Goal: Navigation & Orientation: Find specific page/section

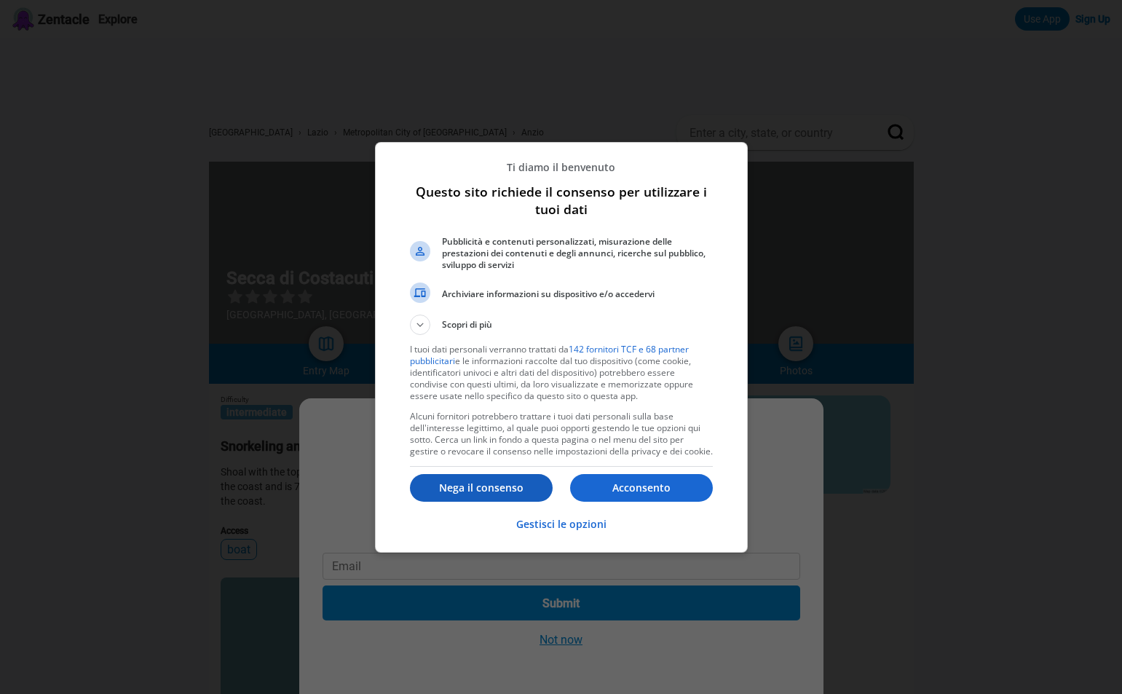
click at [491, 490] on p "Nega il consenso" at bounding box center [481, 487] width 143 height 15
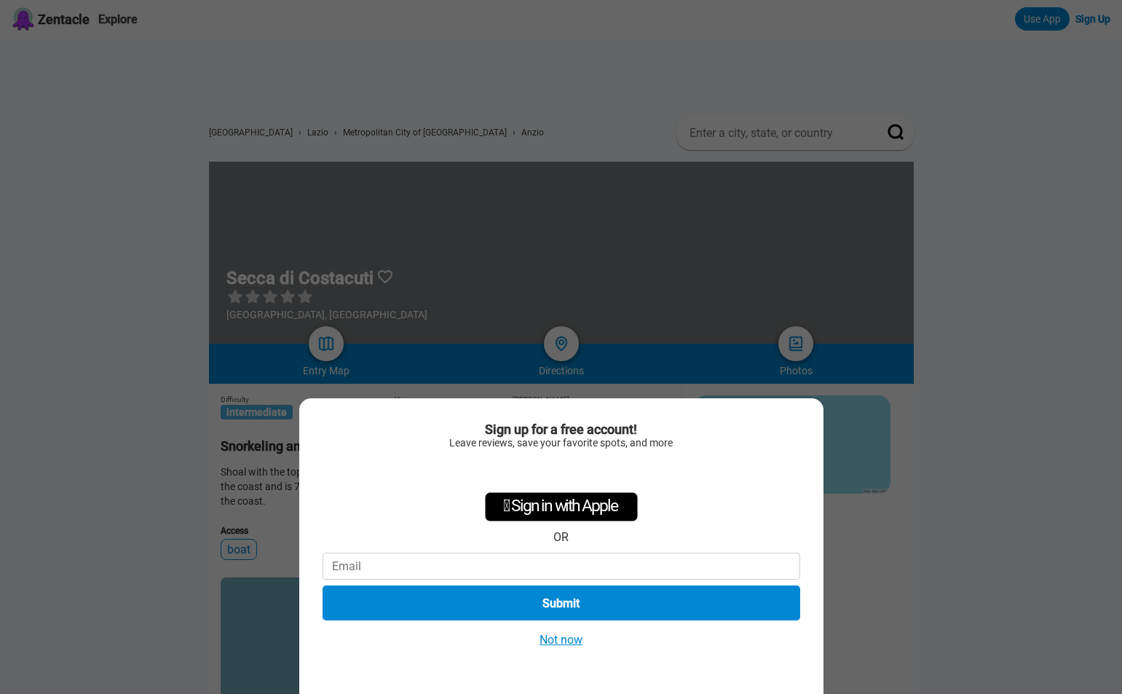
click at [552, 637] on button "Not now" at bounding box center [561, 639] width 52 height 15
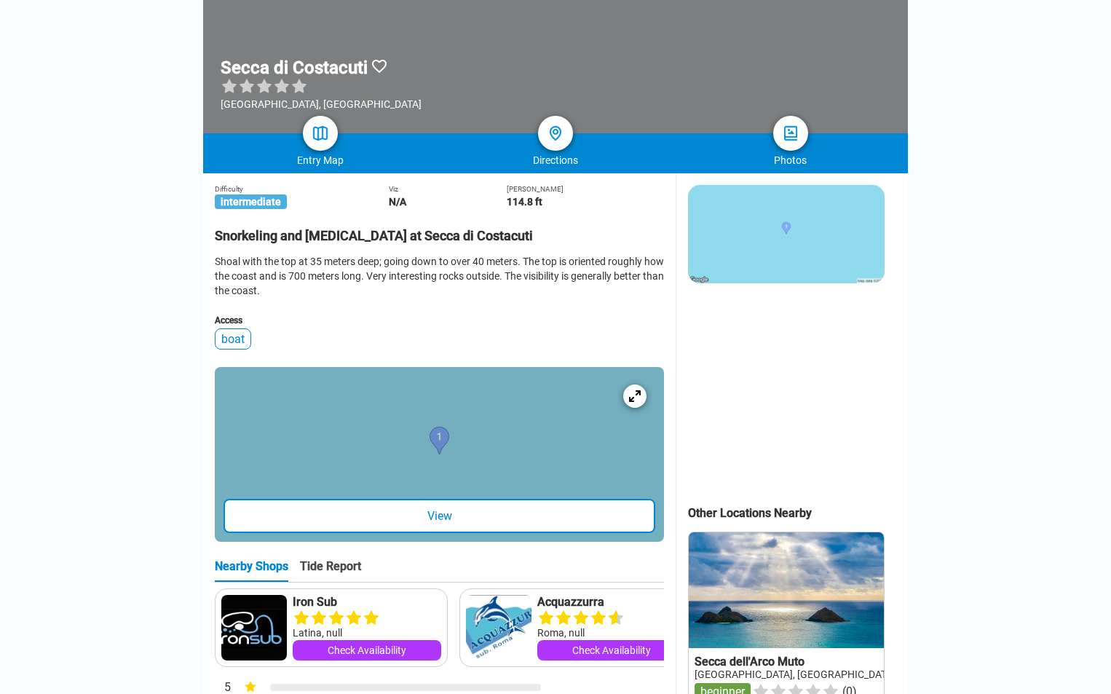
scroll to position [364, 0]
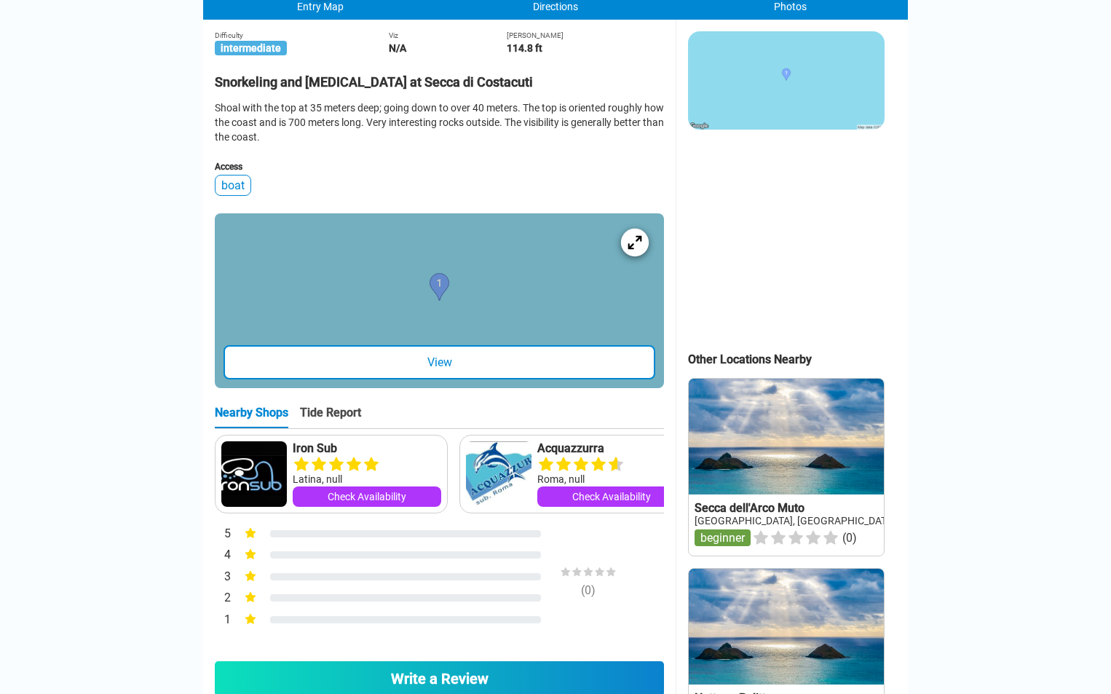
click at [636, 249] on icon at bounding box center [635, 242] width 14 height 14
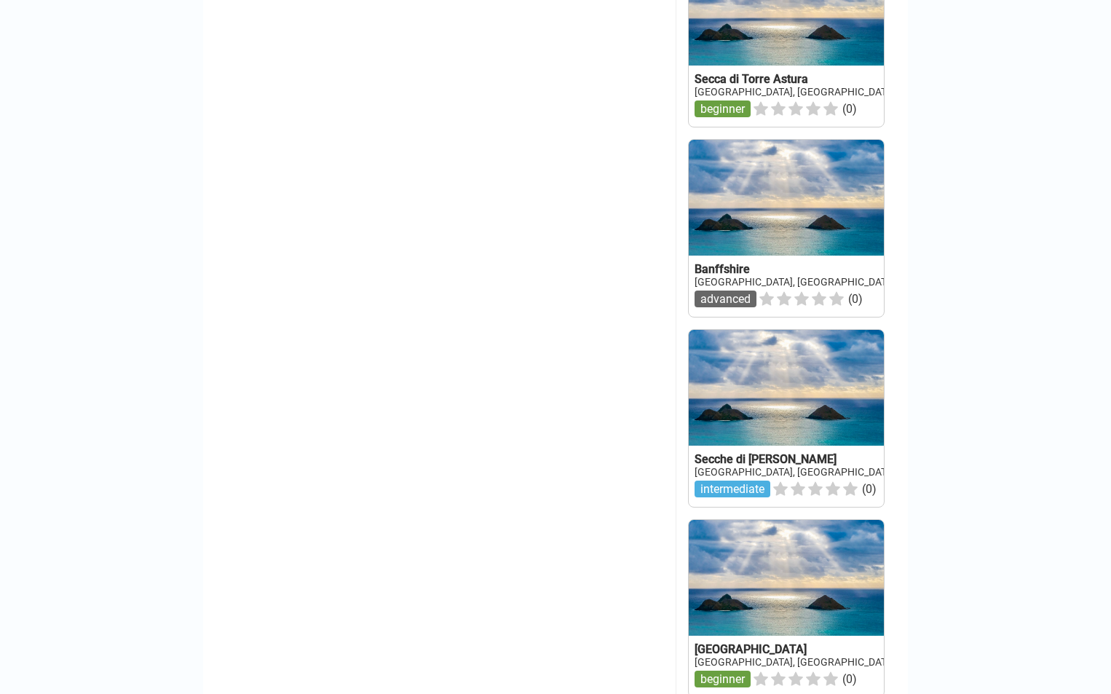
scroll to position [1602, 0]
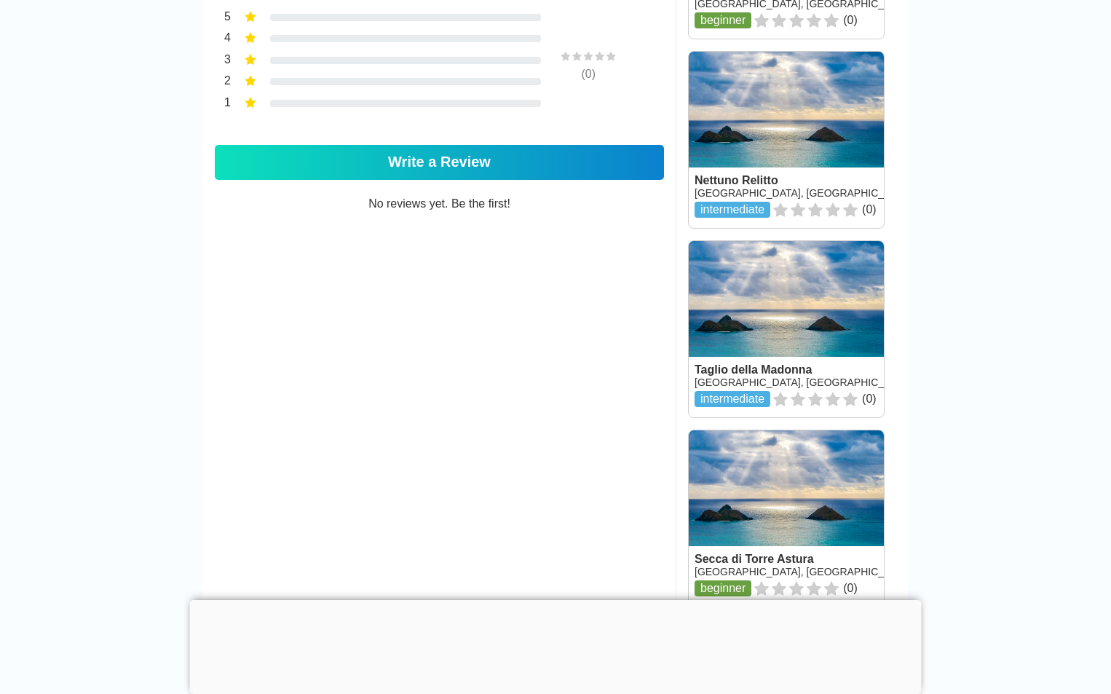
scroll to position [1238, 0]
